Goal: Book appointment/travel/reservation

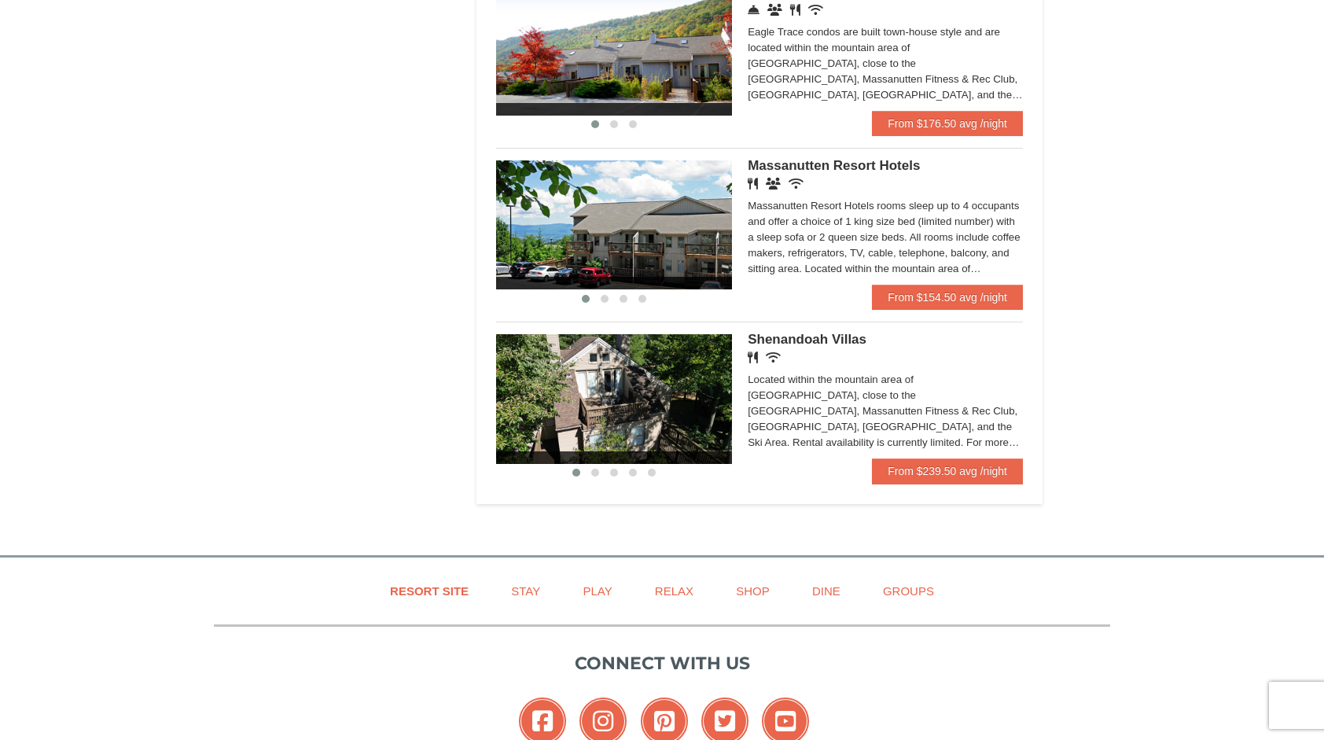
scroll to position [912, 0]
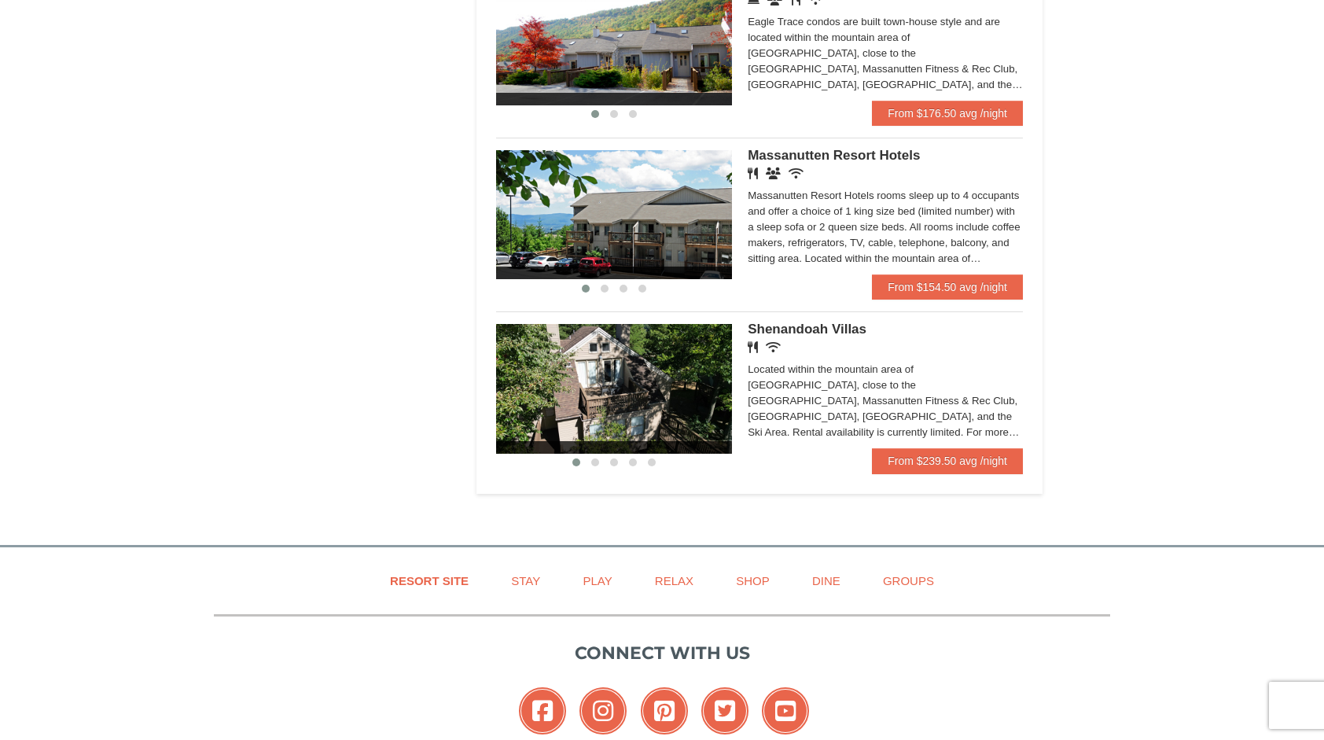
click at [653, 425] on img at bounding box center [614, 388] width 236 height 129
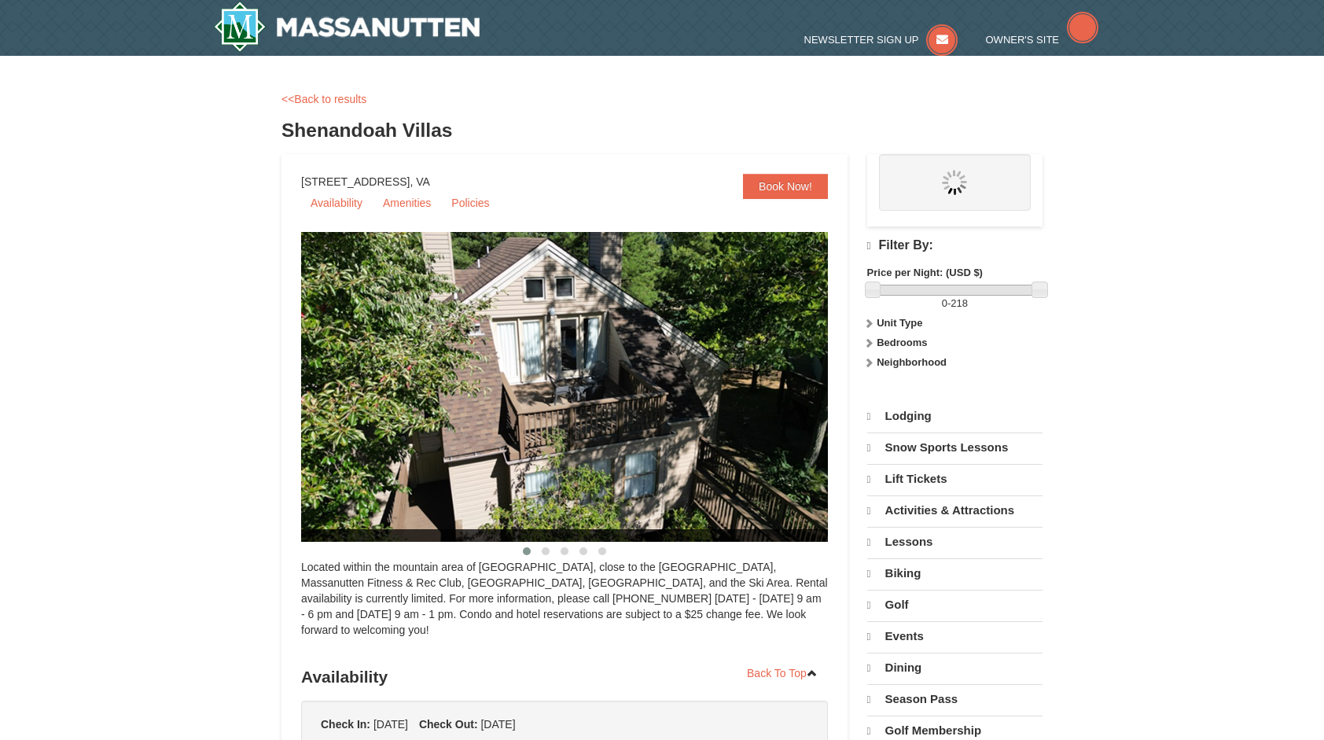
select select "10"
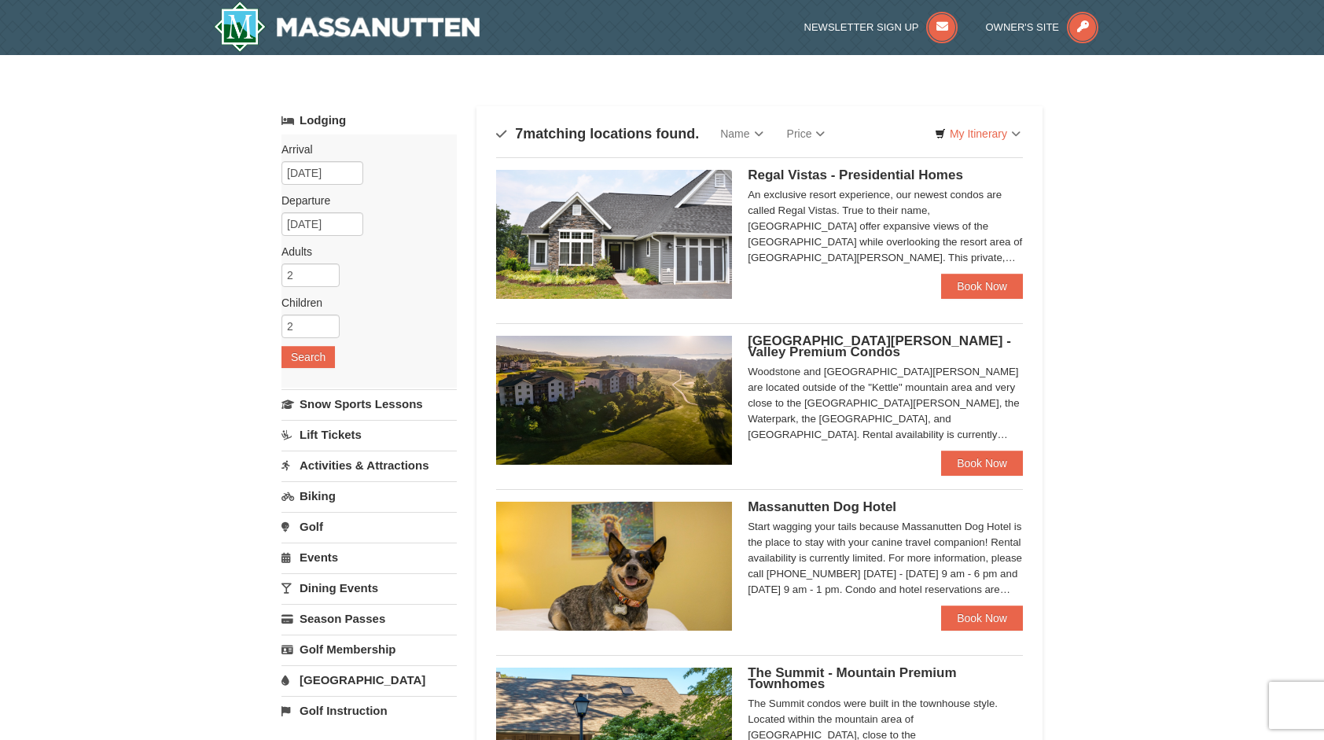
click at [664, 266] on img at bounding box center [614, 234] width 236 height 129
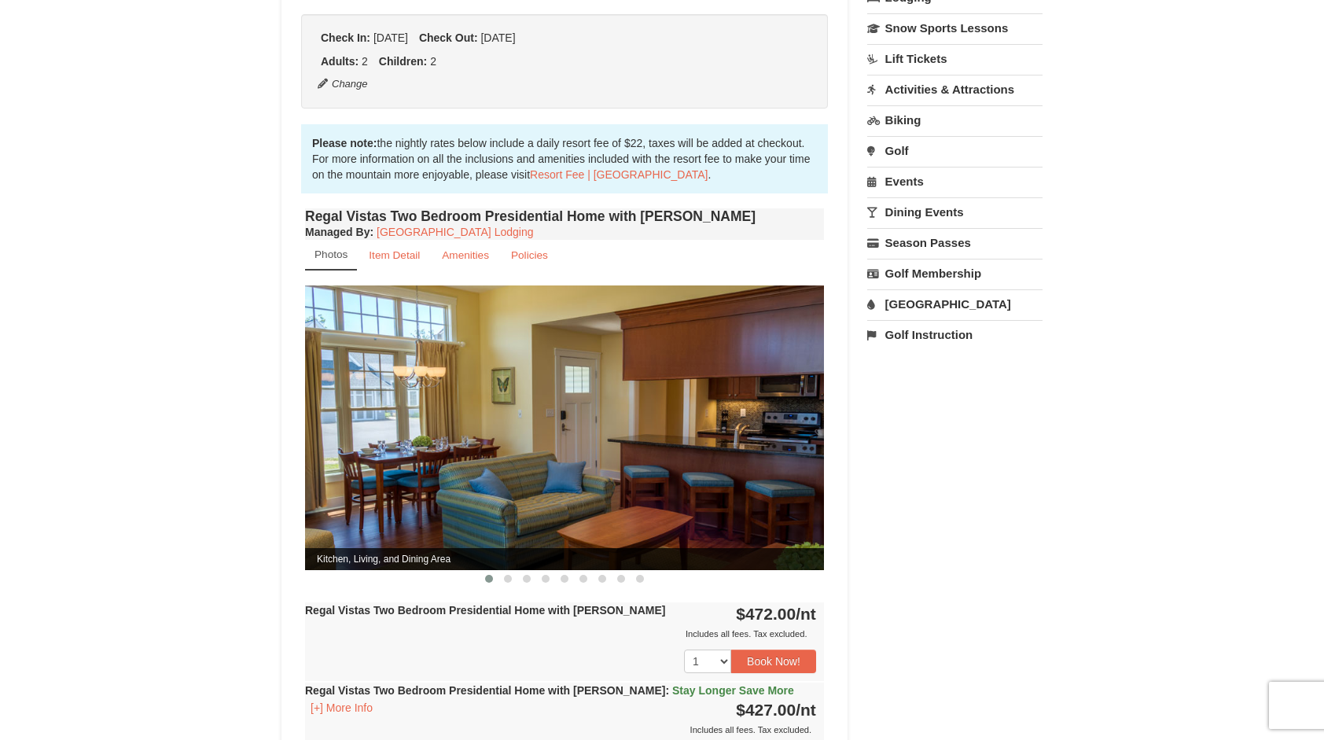
scroll to position [374, 0]
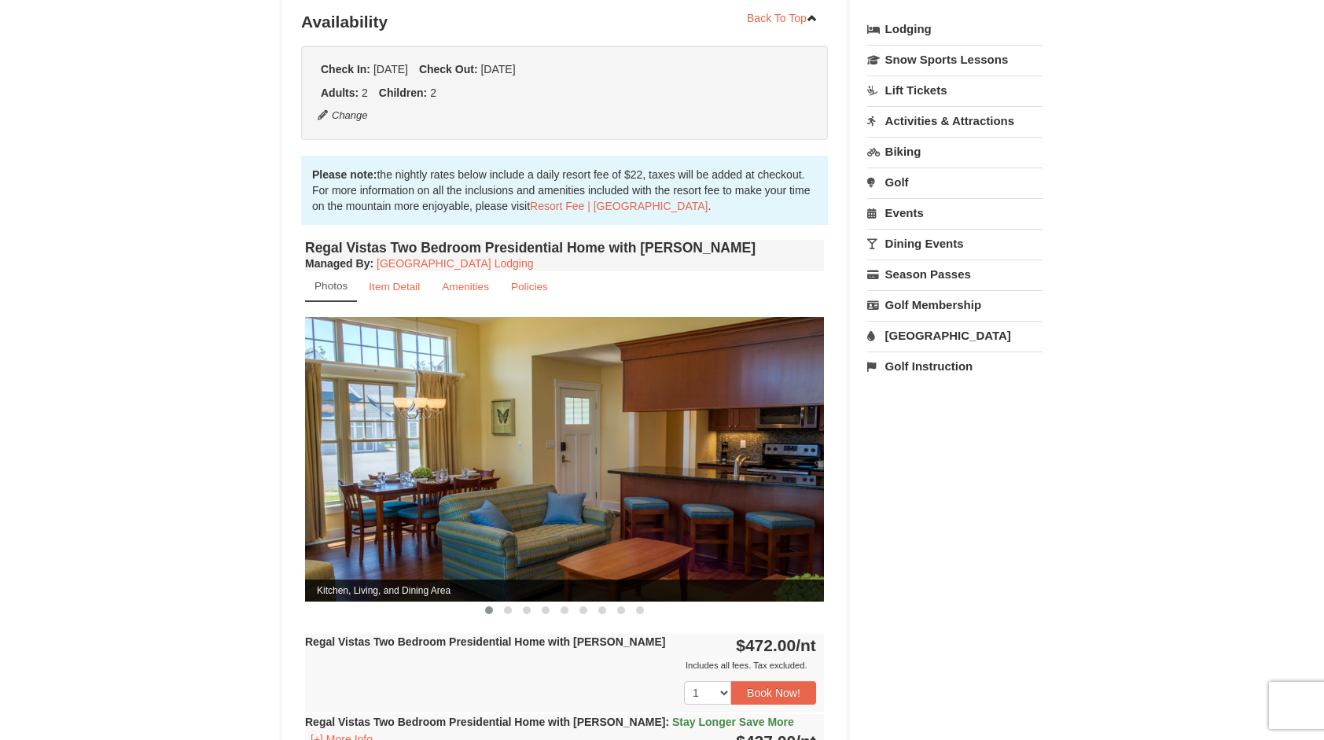
click at [414, 425] on img at bounding box center [564, 459] width 519 height 284
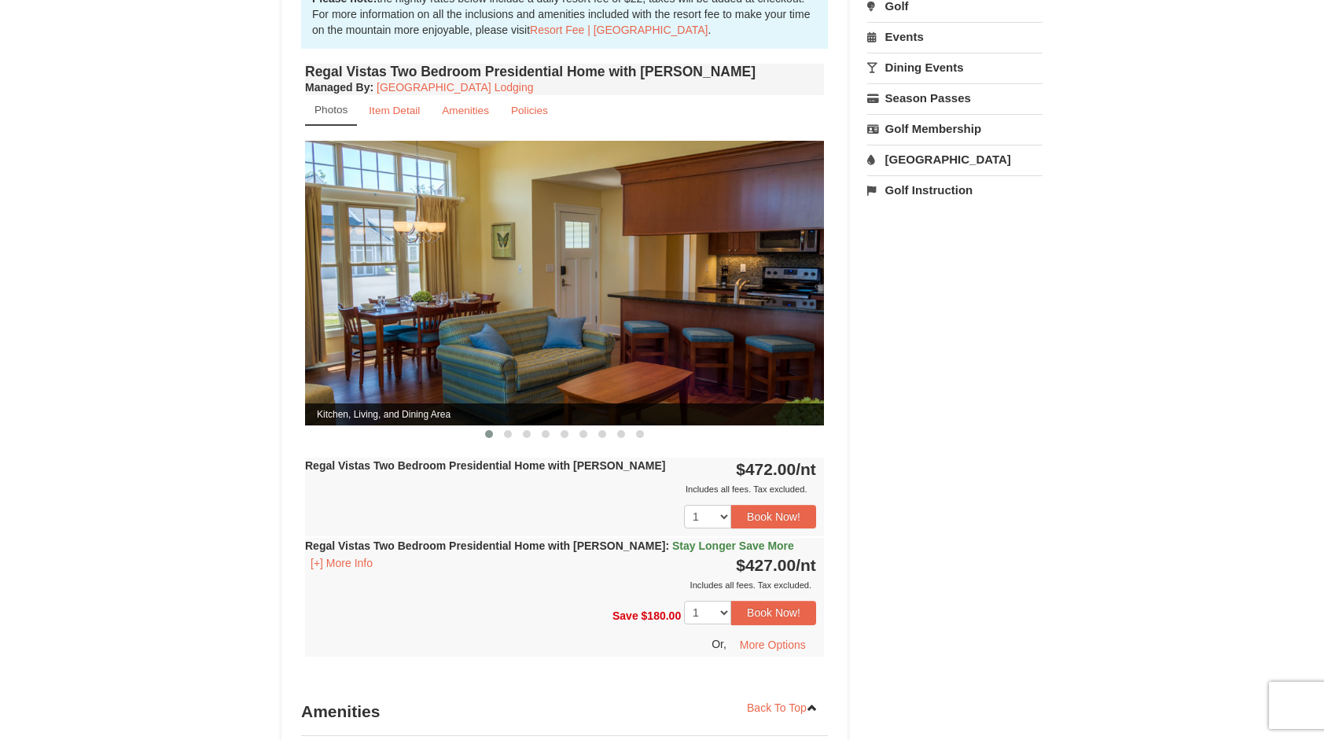
scroll to position [563, 0]
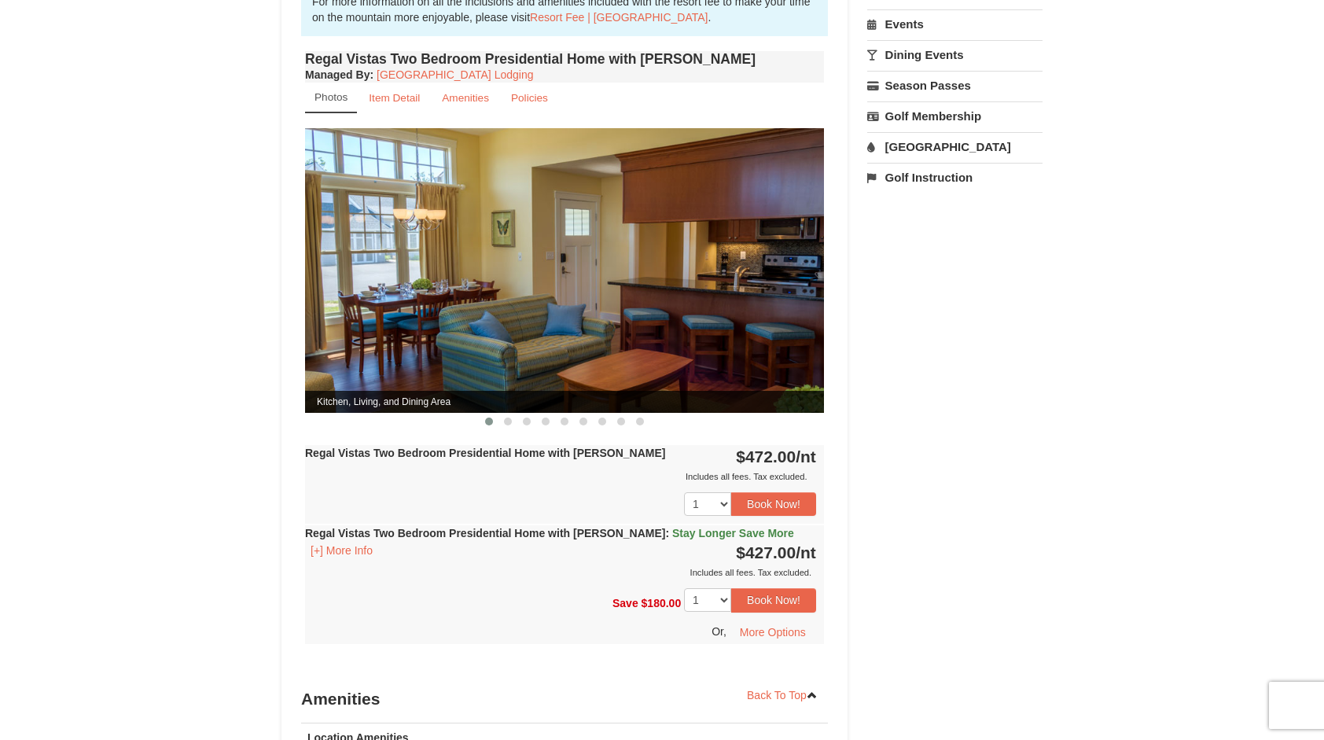
click at [506, 358] on img at bounding box center [564, 270] width 519 height 284
click at [510, 418] on span at bounding box center [508, 422] width 8 height 8
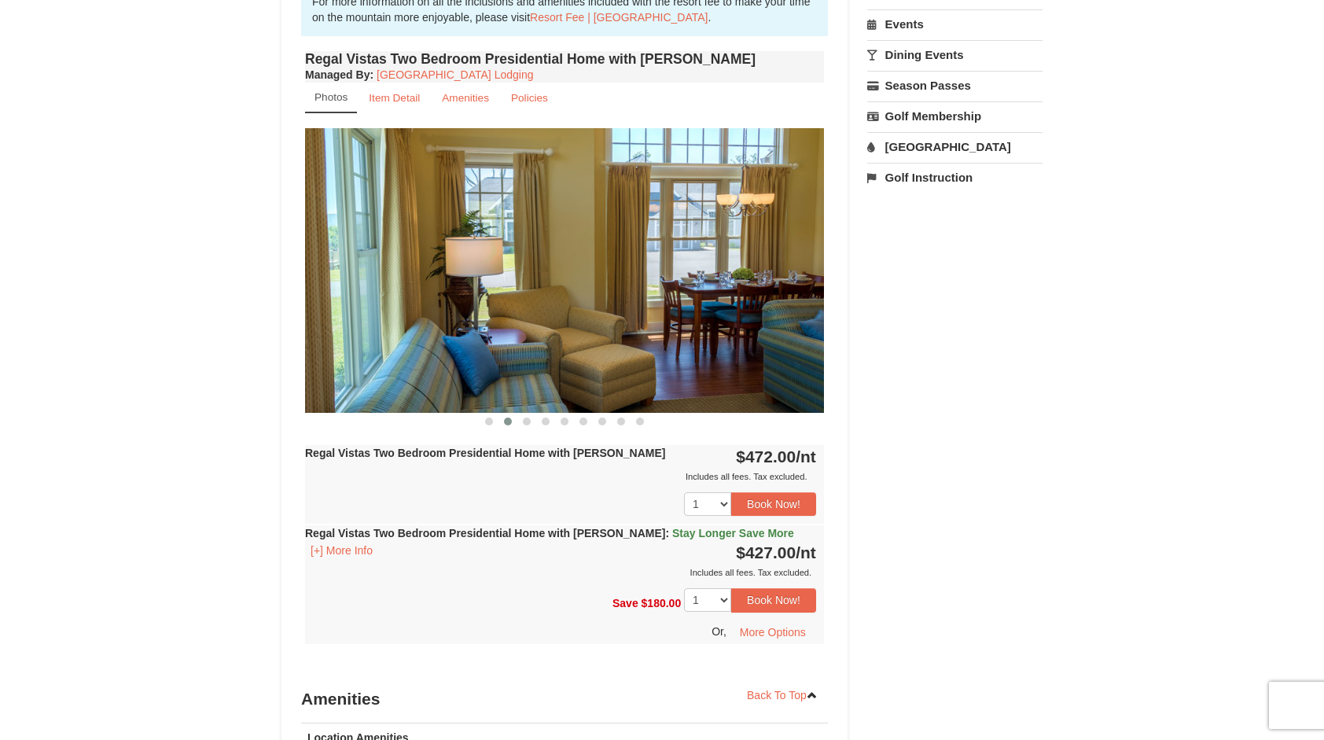
click at [523, 418] on span at bounding box center [527, 422] width 8 height 8
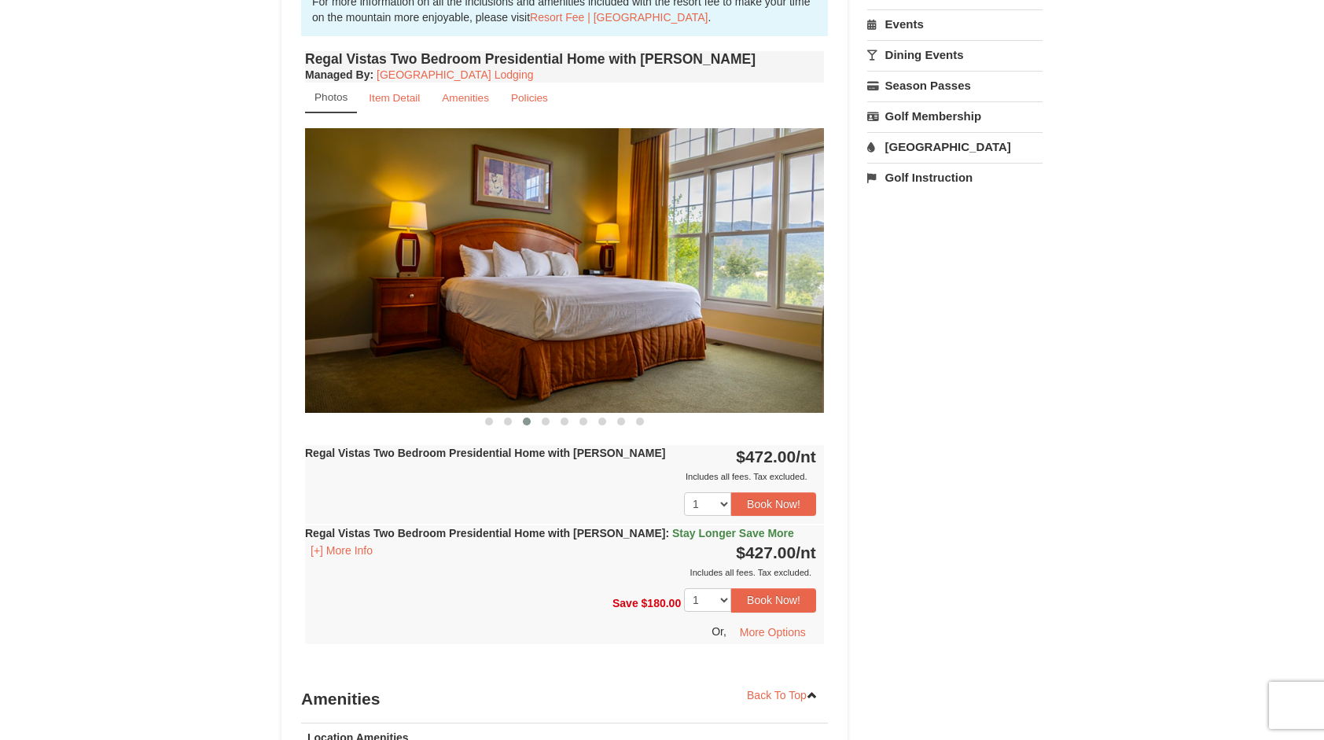
click at [543, 418] on span at bounding box center [546, 422] width 8 height 8
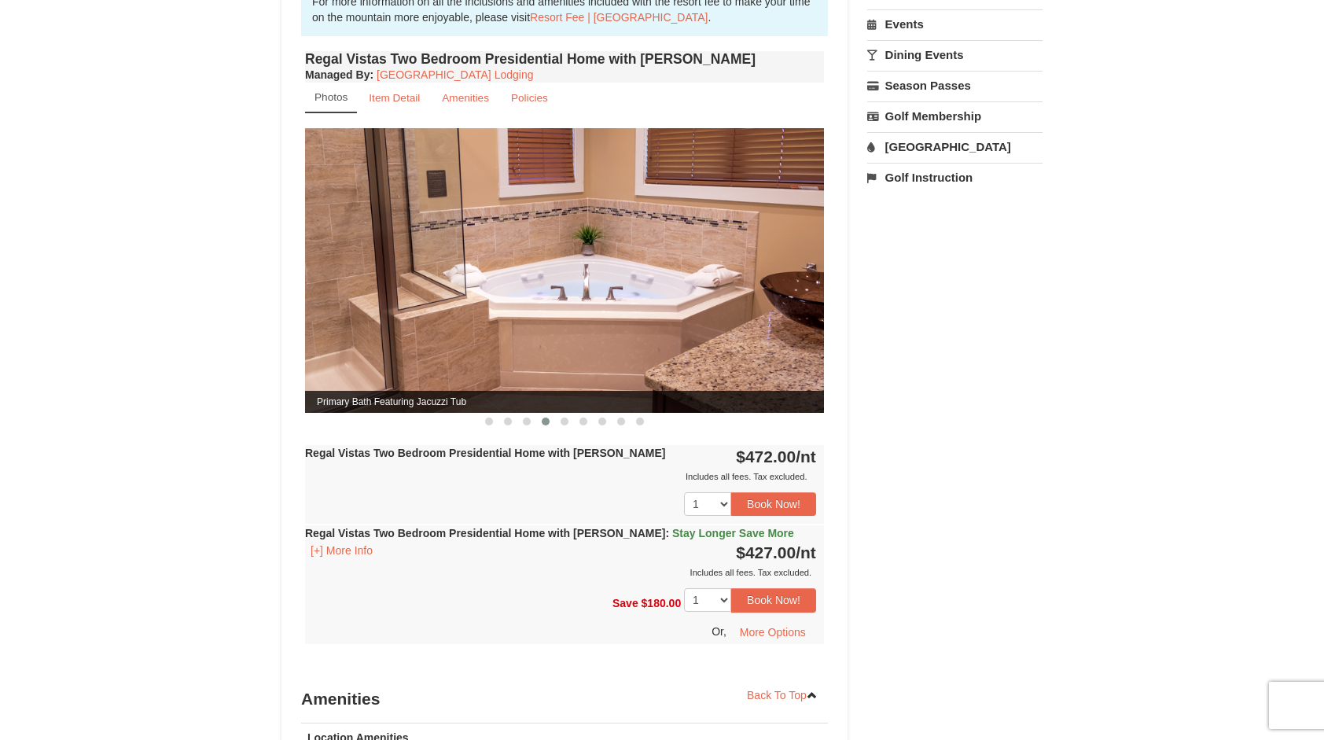
click at [562, 418] on span at bounding box center [565, 422] width 8 height 8
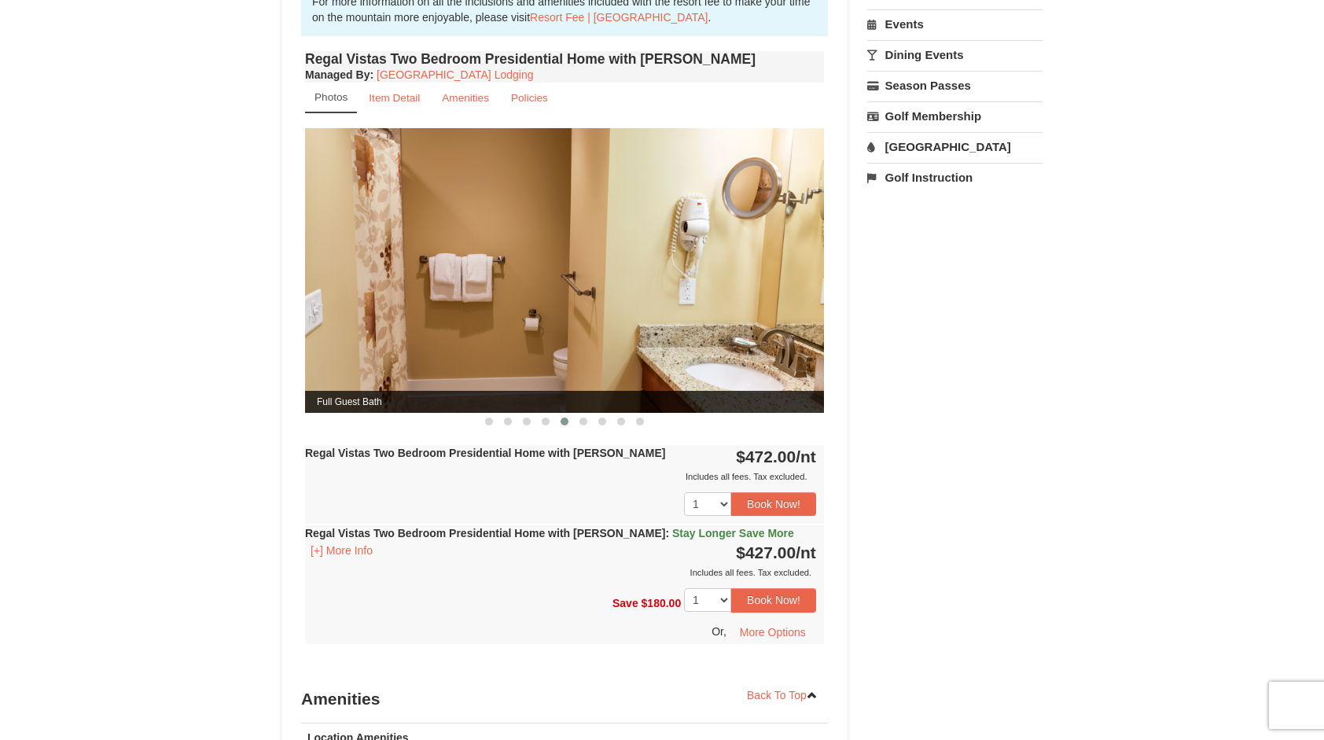
click at [580, 418] on span at bounding box center [584, 422] width 8 height 8
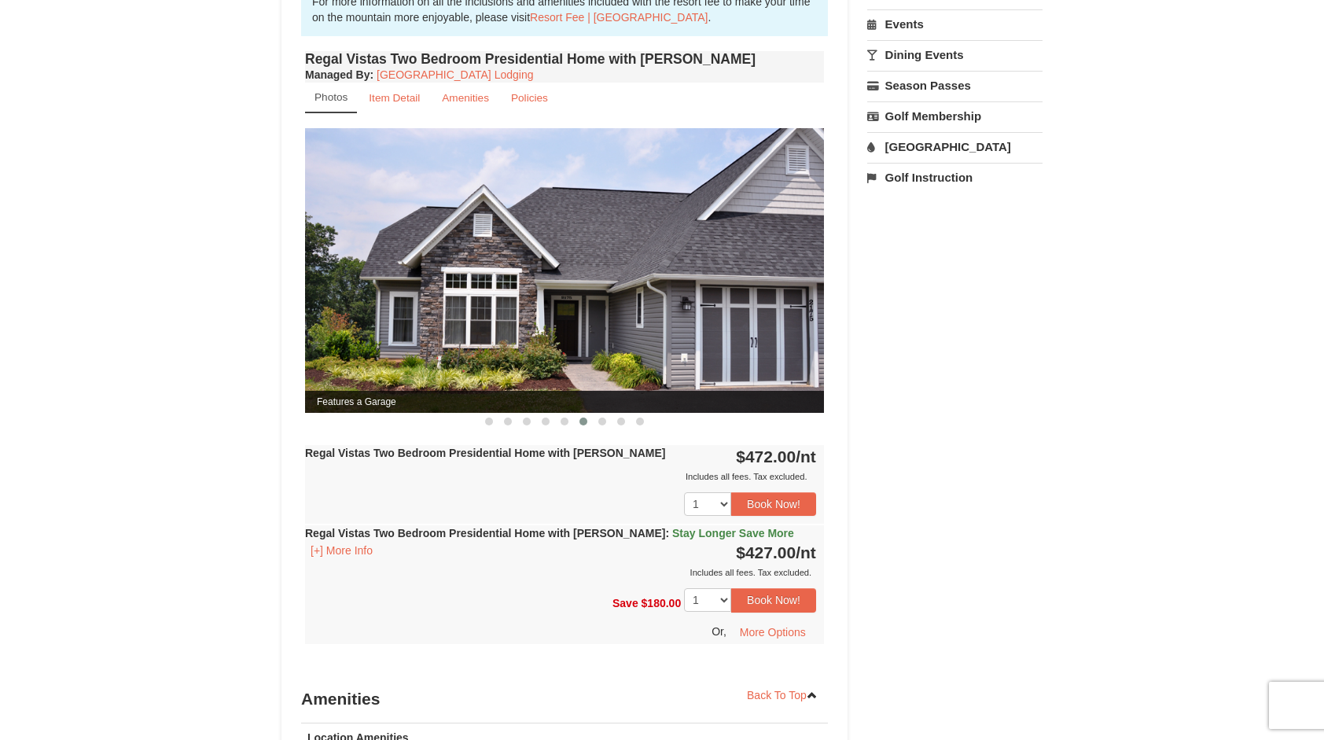
click at [598, 418] on span at bounding box center [602, 422] width 8 height 8
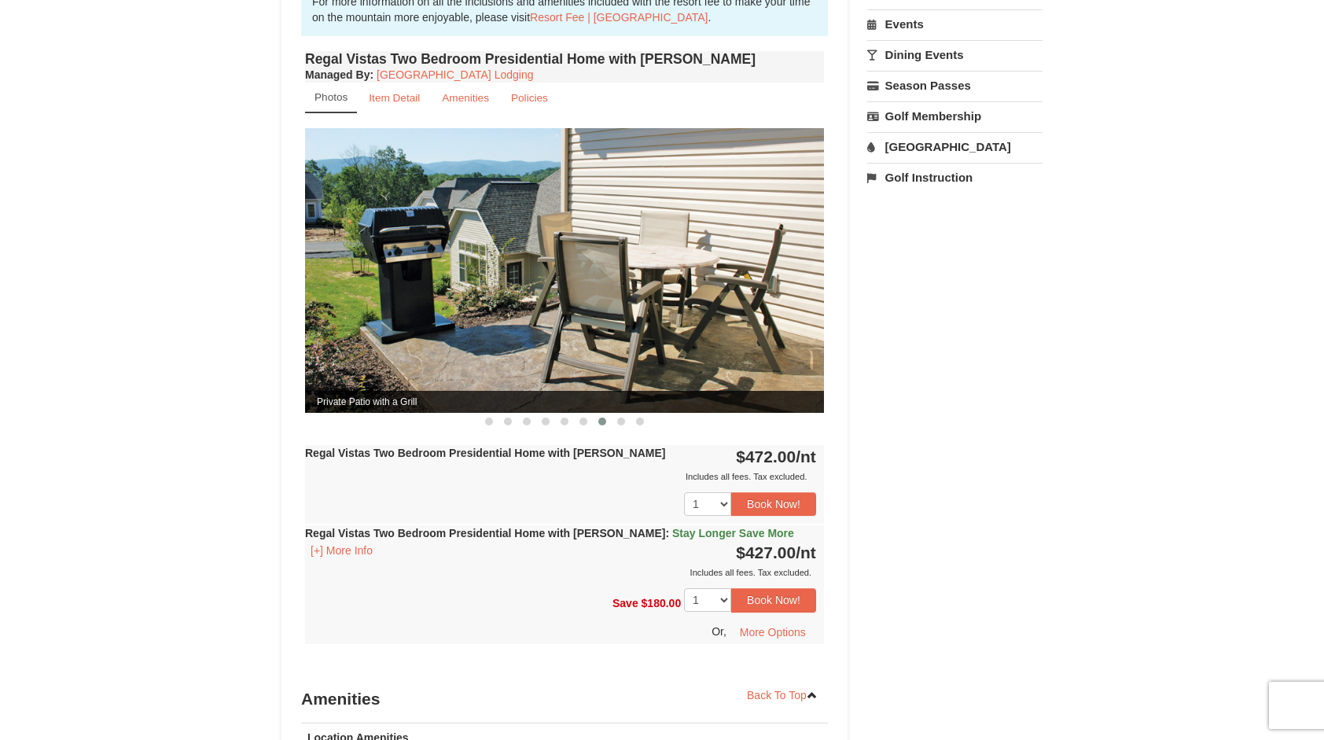
click at [617, 414] on button at bounding box center [621, 422] width 19 height 16
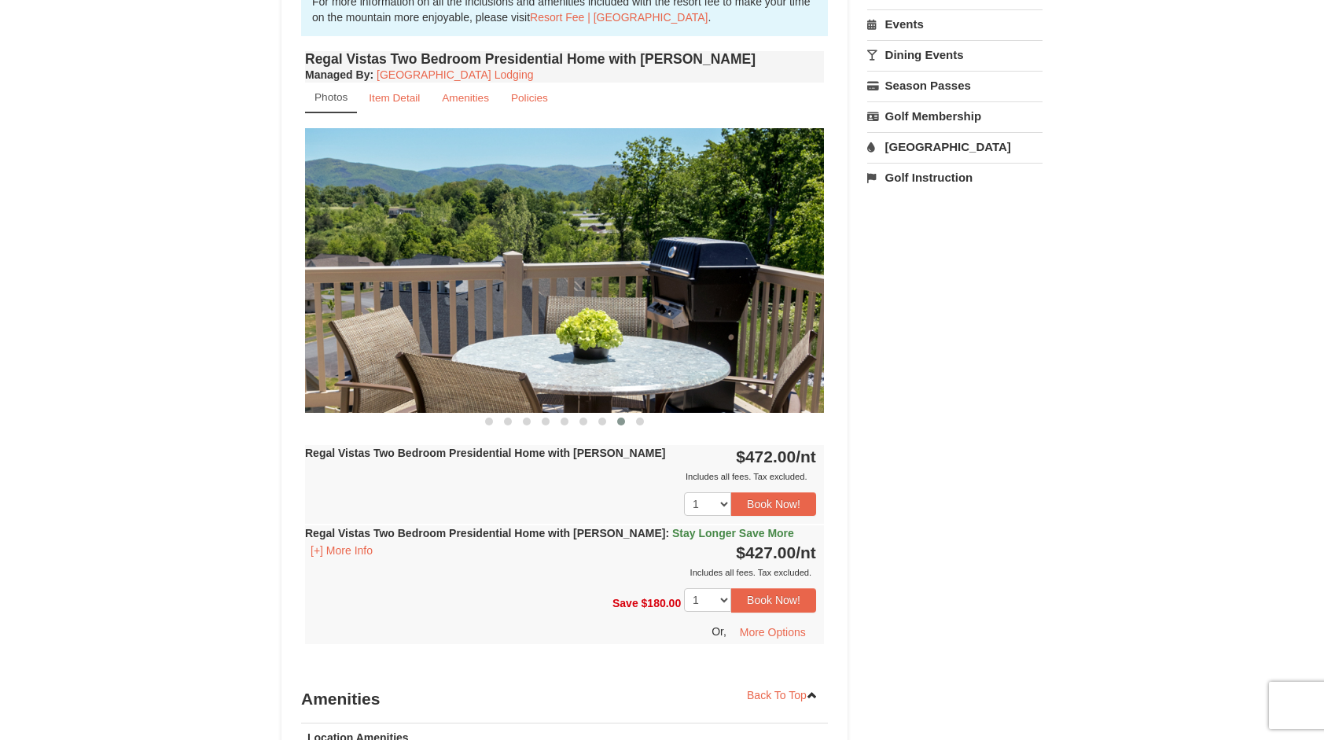
click at [635, 414] on button at bounding box center [640, 422] width 19 height 16
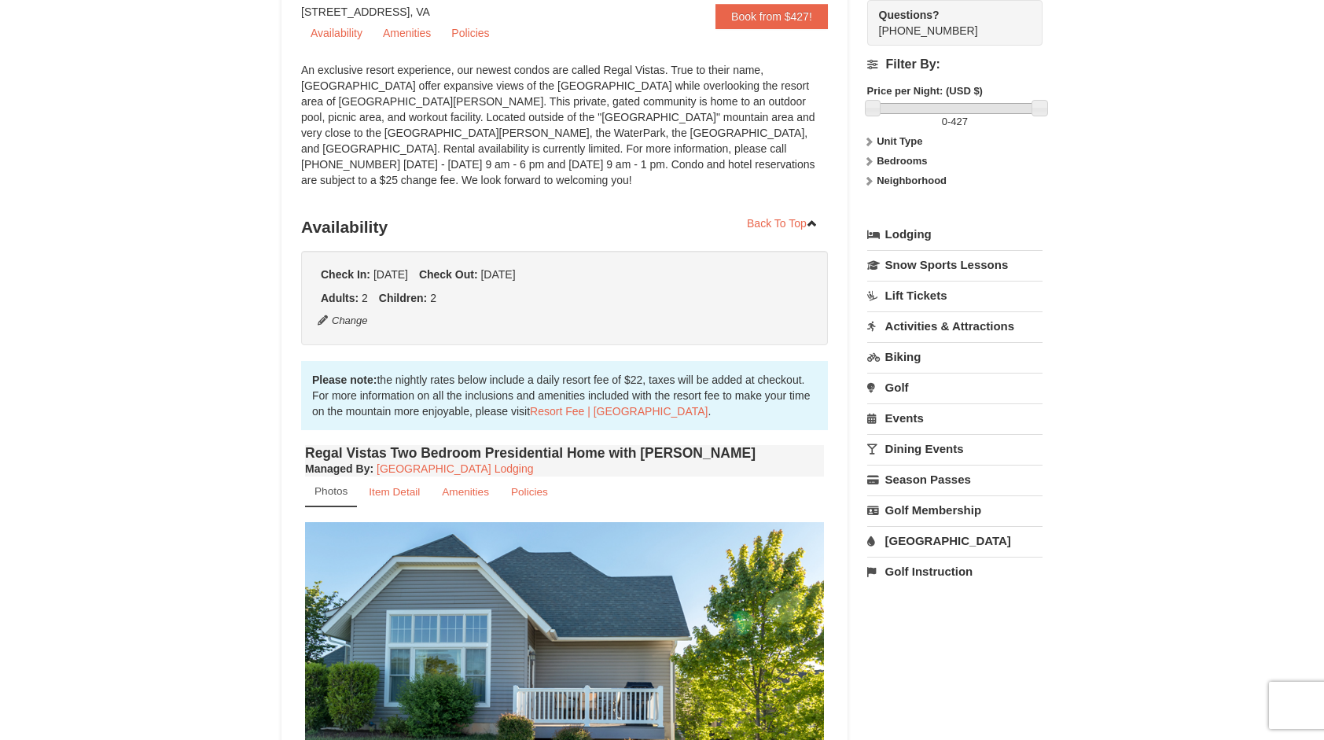
scroll to position [220, 0]
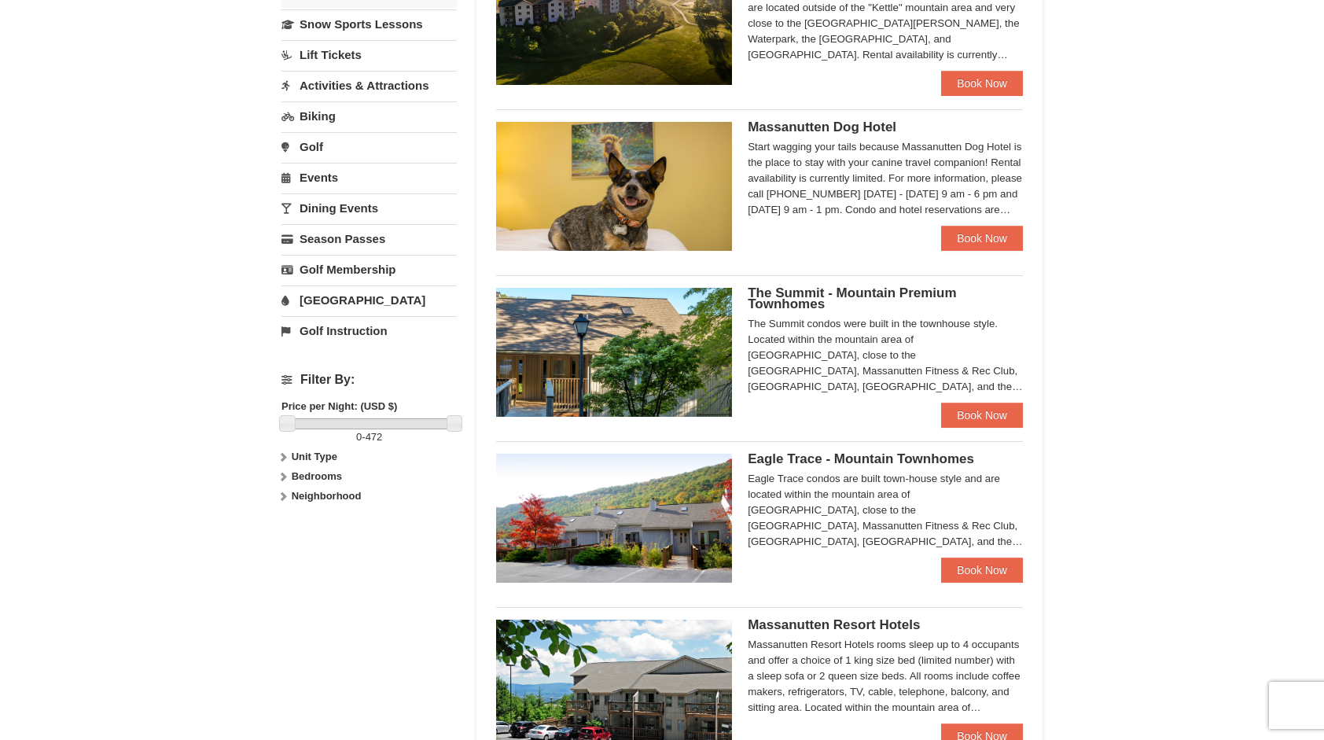
scroll to position [409, 0]
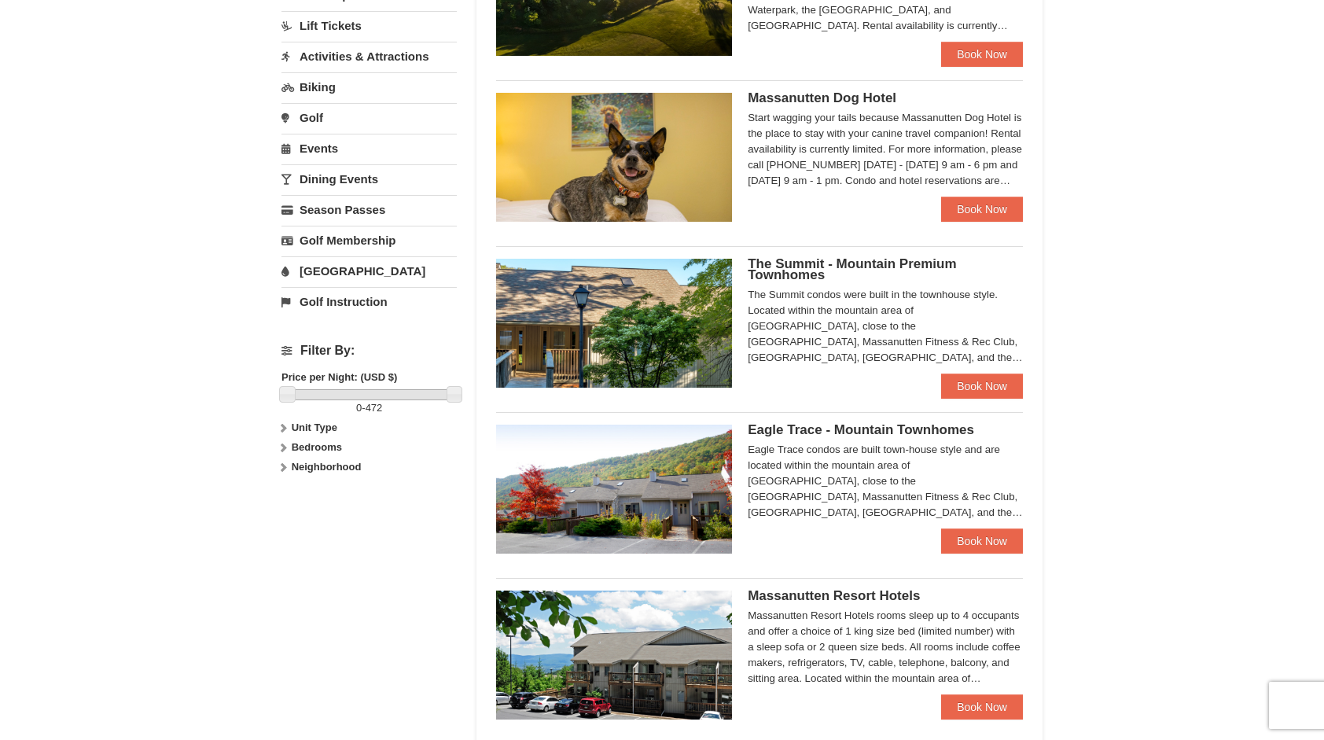
click at [317, 448] on strong "Bedrooms" at bounding box center [317, 447] width 50 height 12
click at [286, 514] on input "checkbox" at bounding box center [287, 516] width 10 height 10
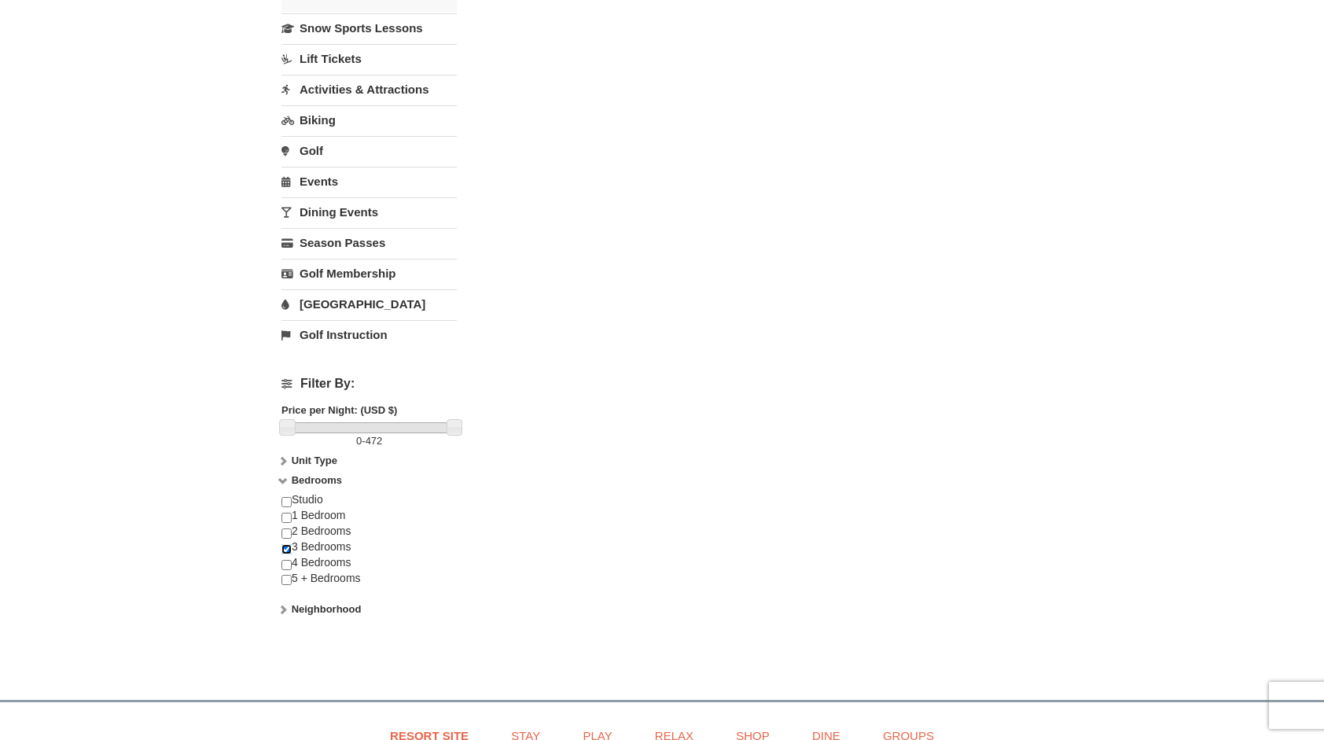
scroll to position [377, 0]
click at [285, 547] on input "checkbox" at bounding box center [287, 548] width 10 height 10
checkbox input "false"
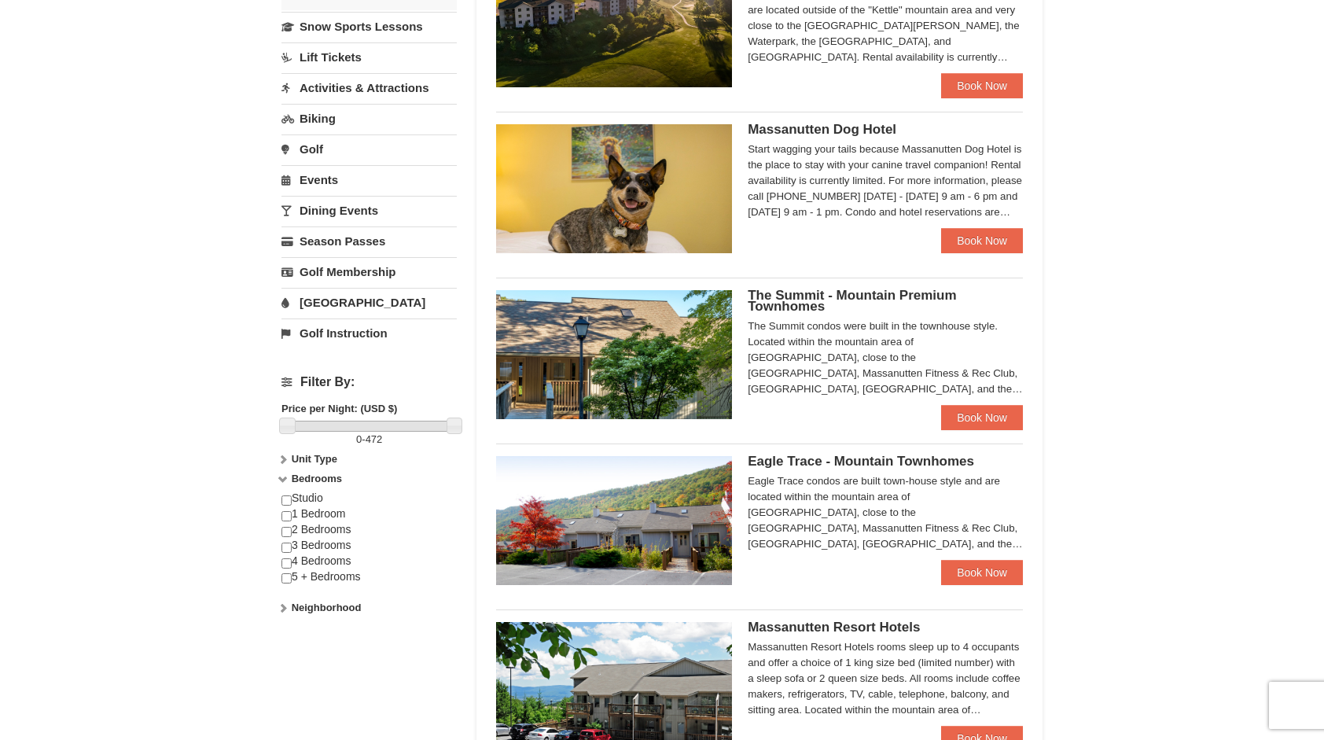
click at [210, 455] on div "× Categories Map List Filter My Itinerary Questions? 1-540-289-9441 Lodging Arr…" at bounding box center [662, 331] width 1324 height 1307
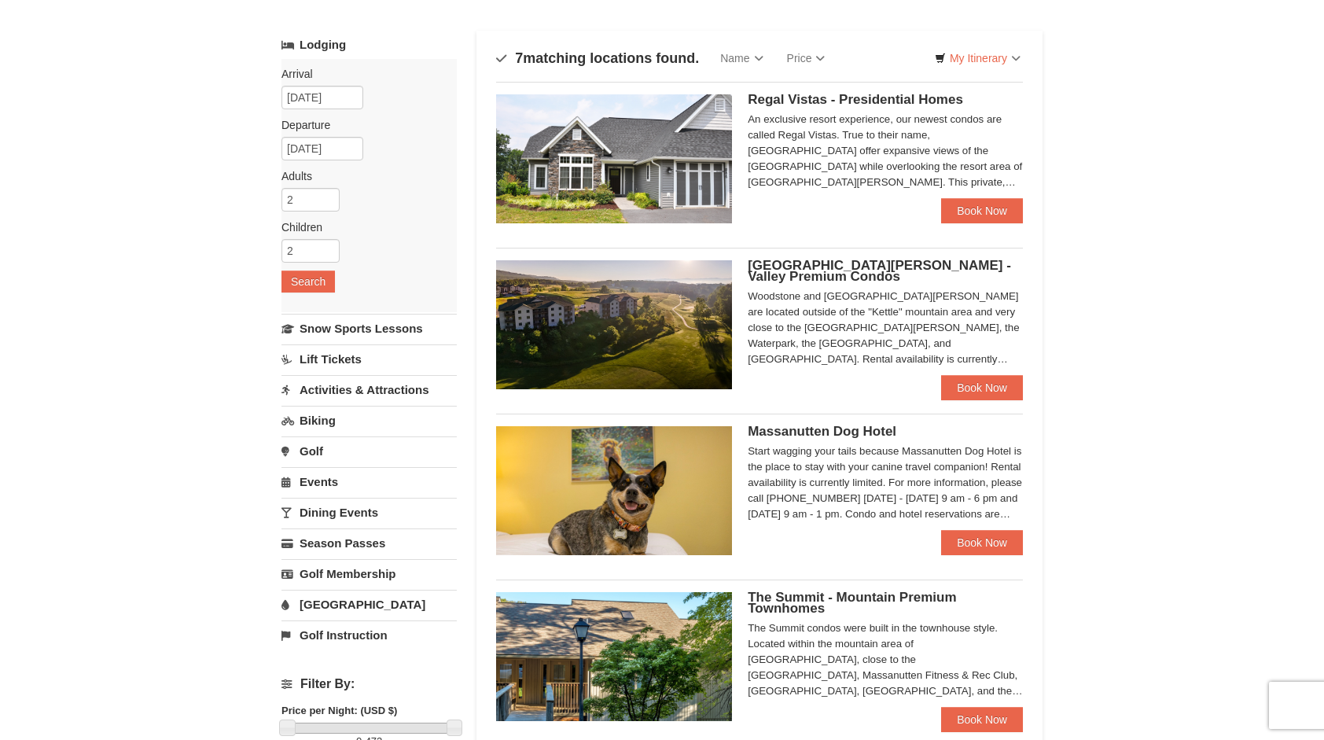
scroll to position [63, 0]
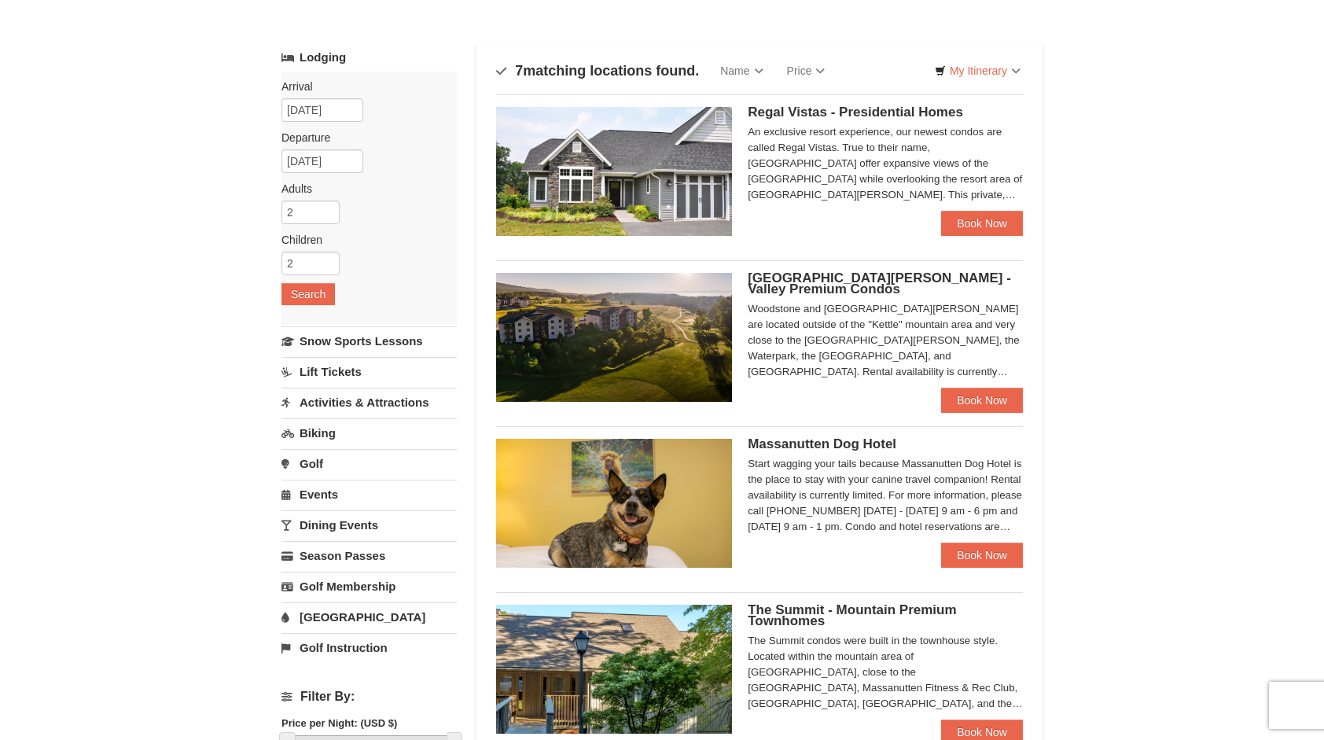
click at [347, 339] on link "Snow Sports Lessons" at bounding box center [369, 340] width 175 height 29
